Goal: Task Accomplishment & Management: Use online tool/utility

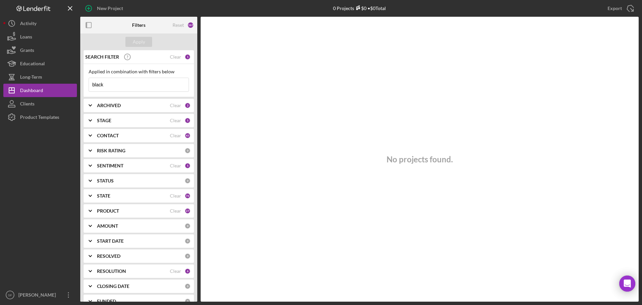
click at [291, 146] on div "No projects found." at bounding box center [420, 159] width 438 height 285
drag, startPoint x: 127, startPoint y: 82, endPoint x: 58, endPoint y: 83, distance: 69.2
click at [58, 83] on div "New Project 0 Projects $0 • $0 Total black Export Icon/Export Filters Reset 167…" at bounding box center [320, 150] width 635 height 301
type input "s"
